Goal: Navigation & Orientation: Find specific page/section

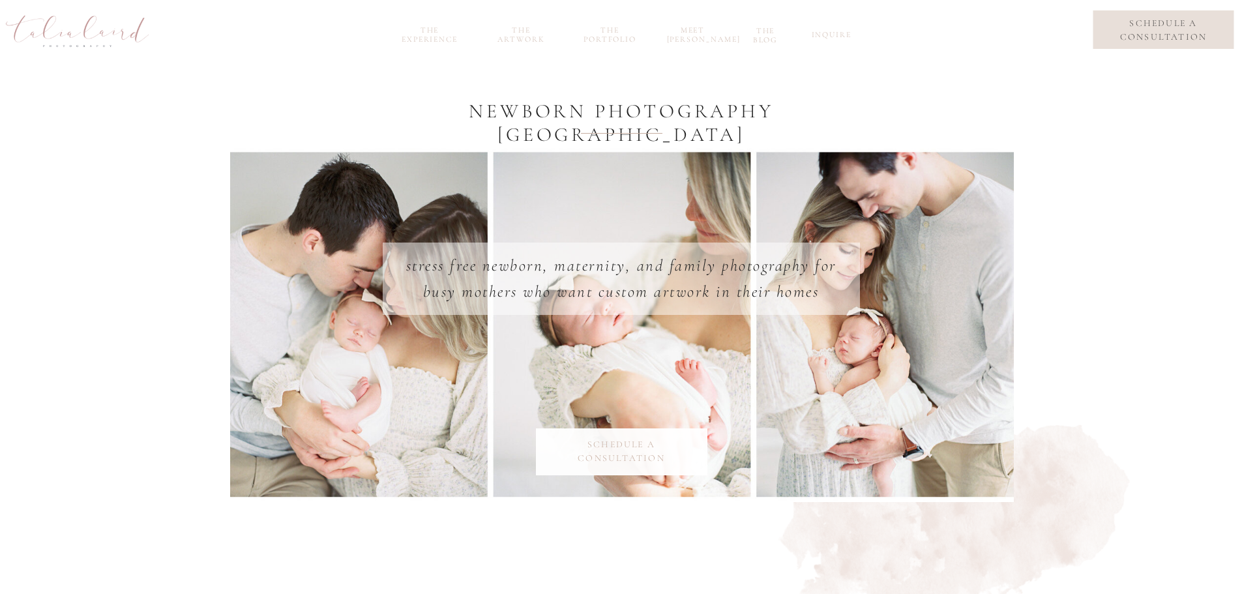
click at [699, 40] on nav "meet [PERSON_NAME]" at bounding box center [693, 32] width 52 height 15
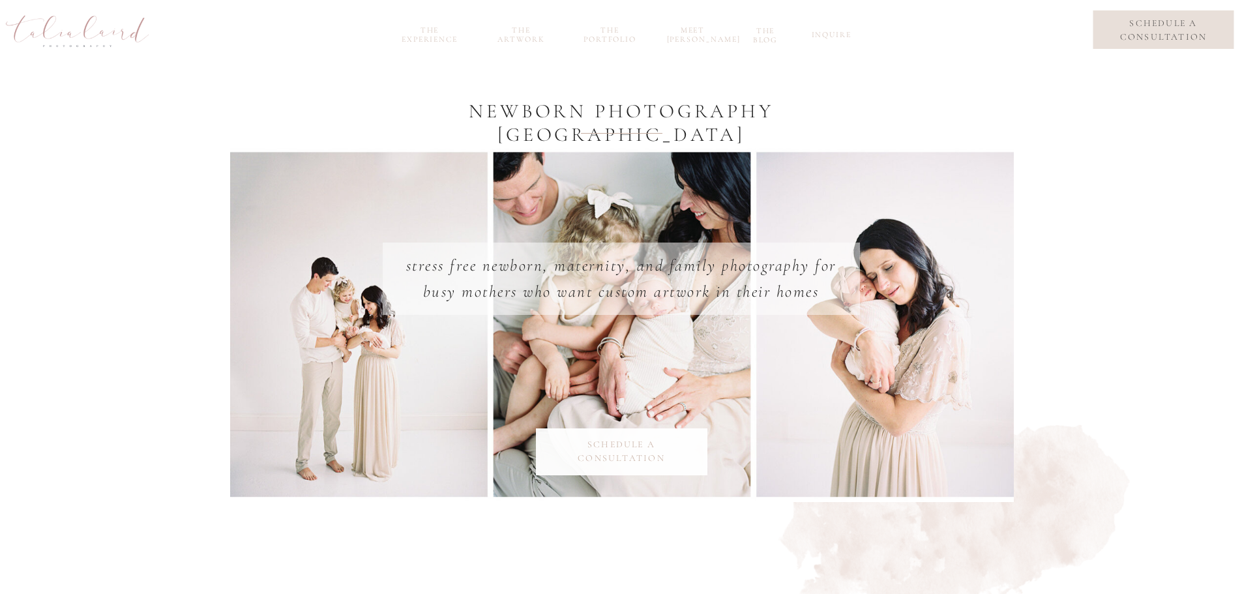
click at [425, 40] on nav "the experience" at bounding box center [430, 32] width 70 height 15
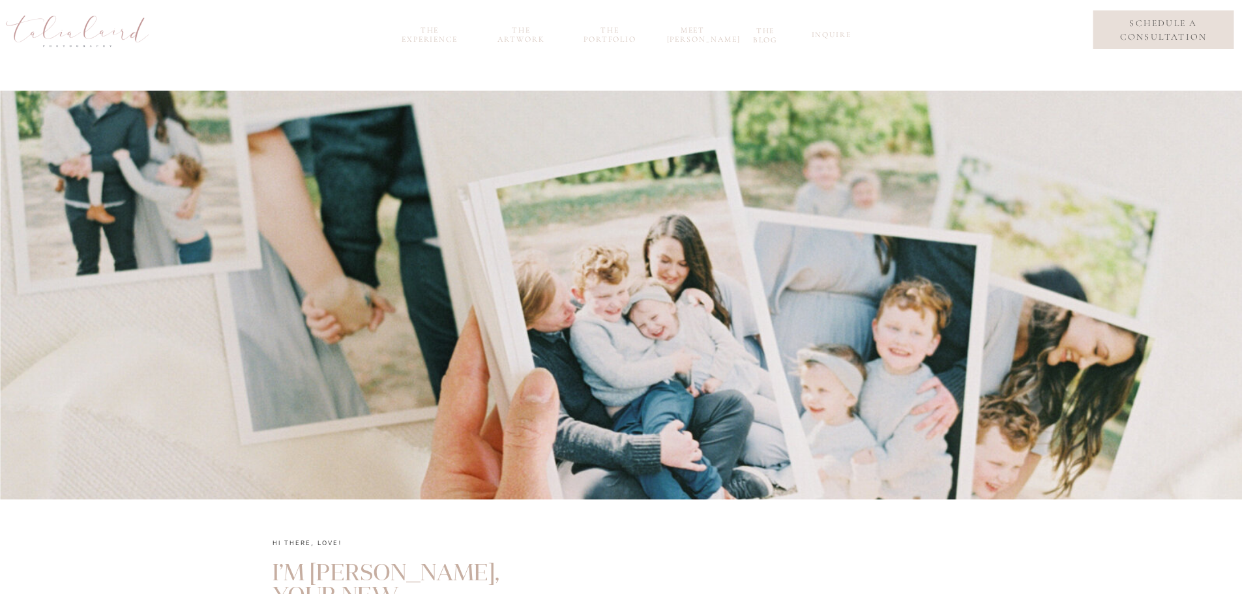
click at [631, 40] on nav "the portfolio" at bounding box center [610, 32] width 63 height 15
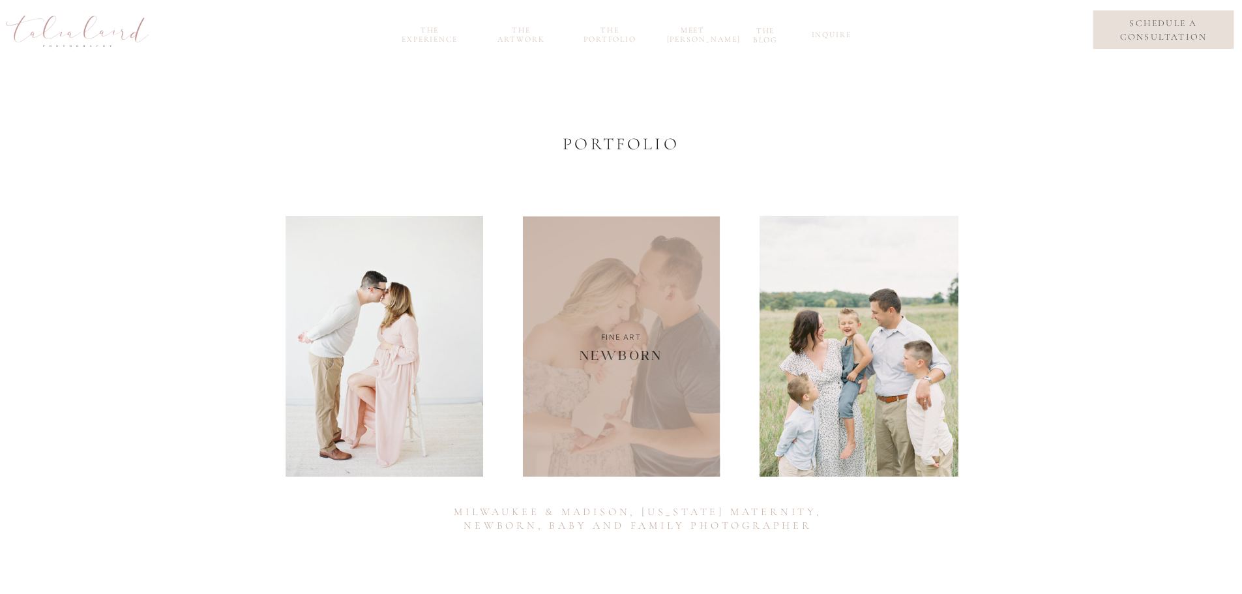
click at [572, 397] on div at bounding box center [622, 346] width 198 height 261
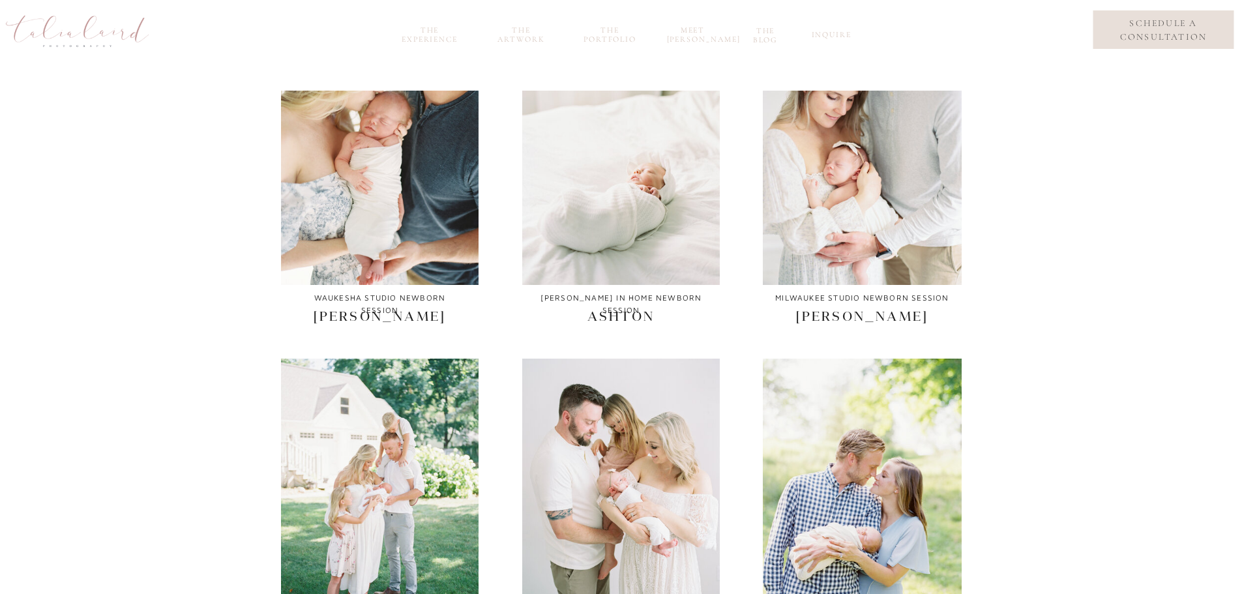
scroll to position [261, 0]
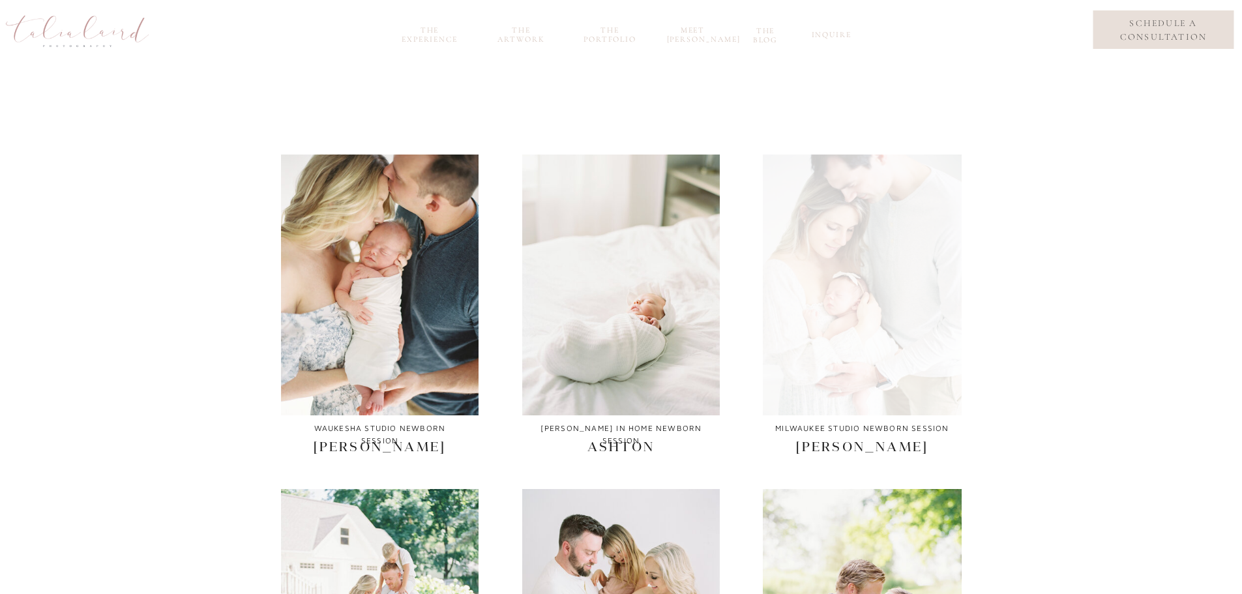
click at [787, 282] on div at bounding box center [862, 285] width 199 height 261
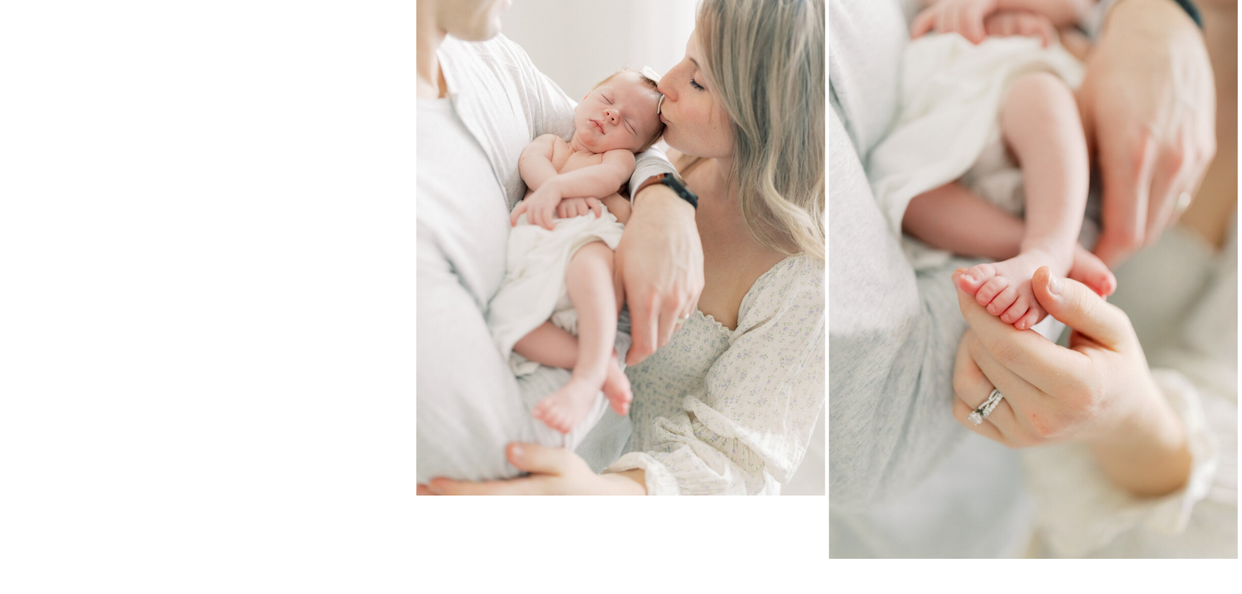
scroll to position [6505, 0]
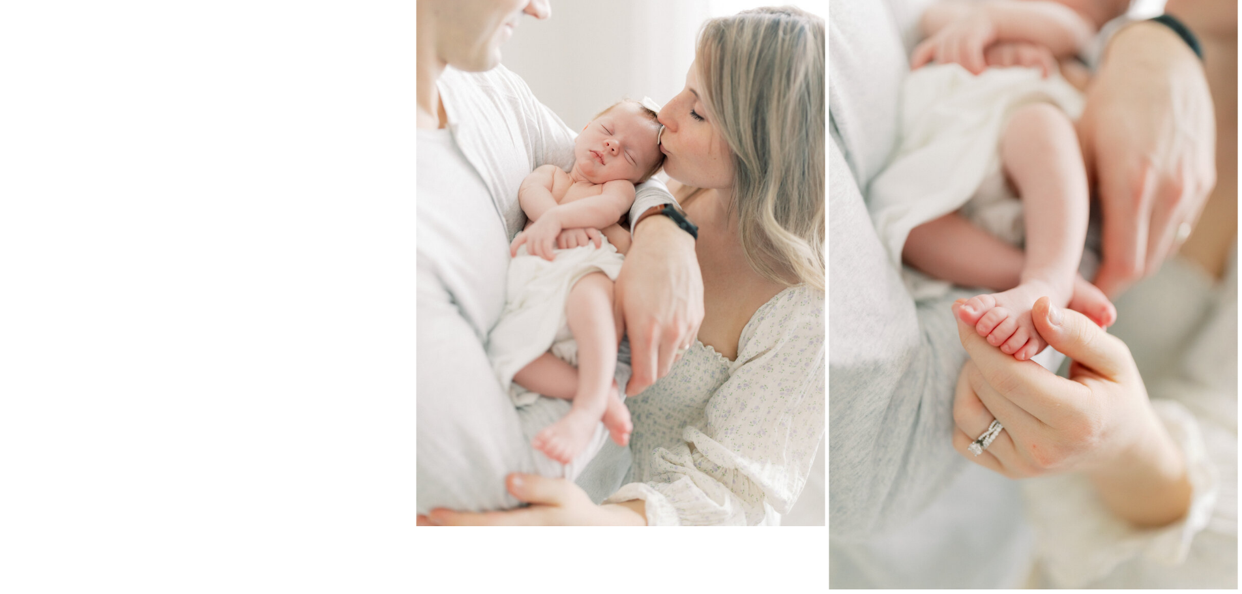
scroll to position [65, 0]
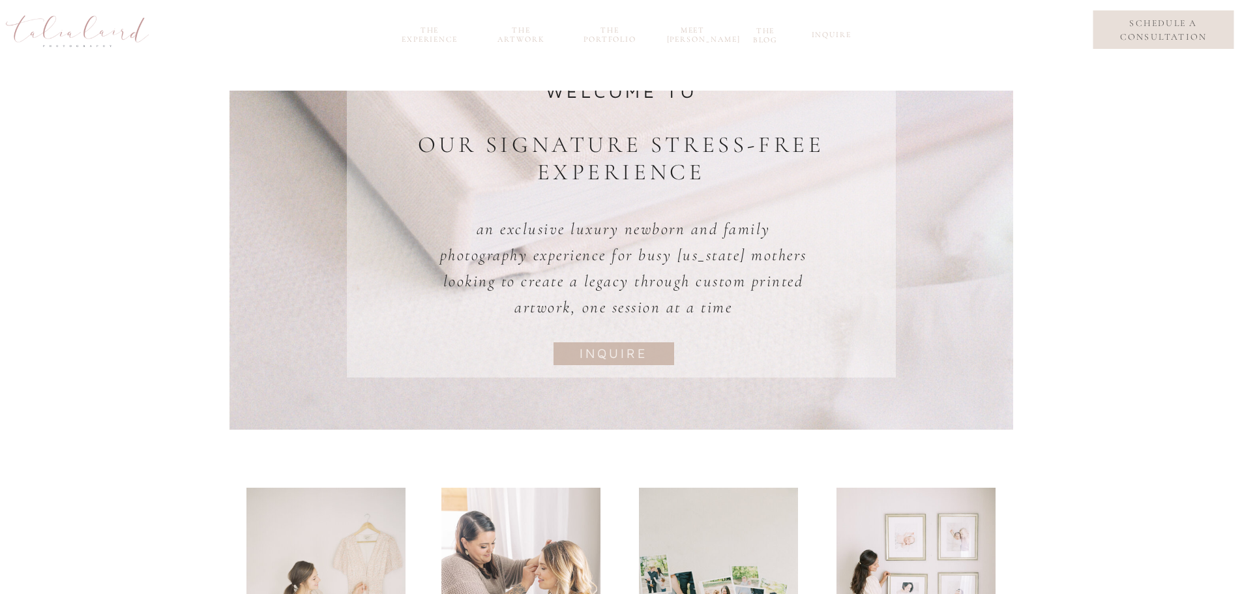
scroll to position [65, 0]
